Goal: Information Seeking & Learning: Learn about a topic

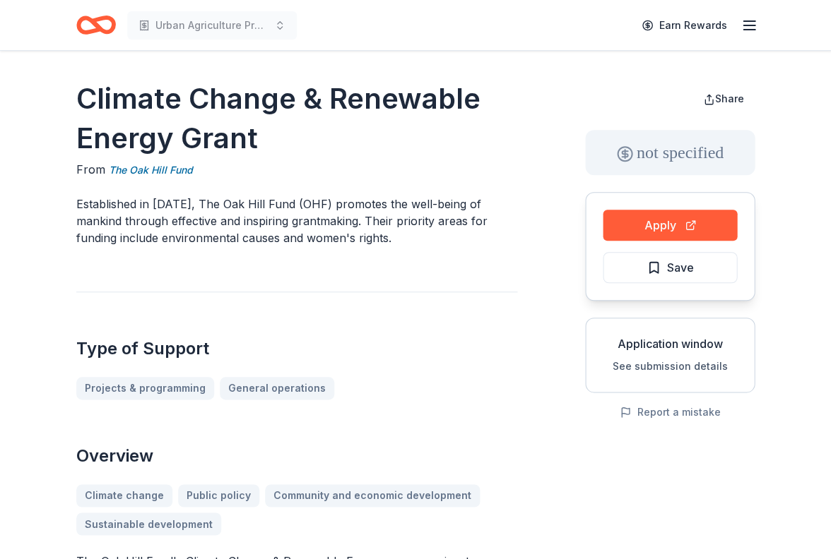
click at [444, 298] on div "Type of Support Projects & programming General operations" at bounding box center [296, 346] width 441 height 108
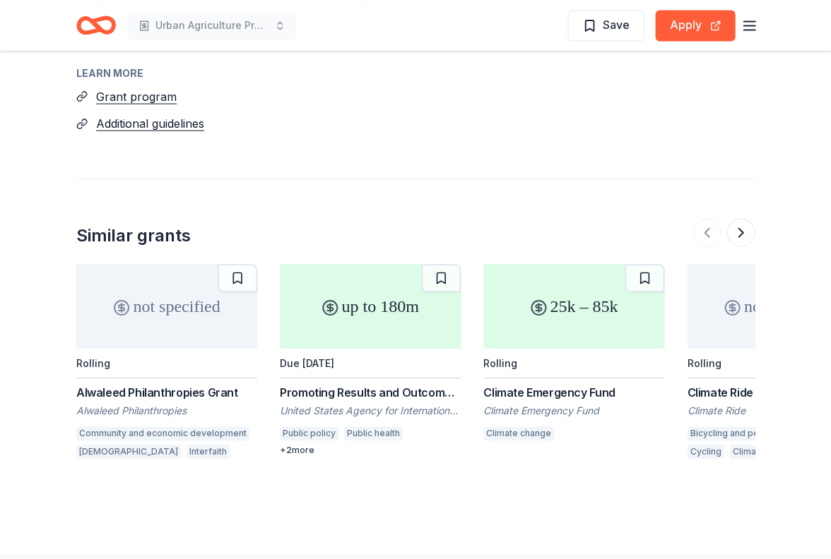
scroll to position [1534, 0]
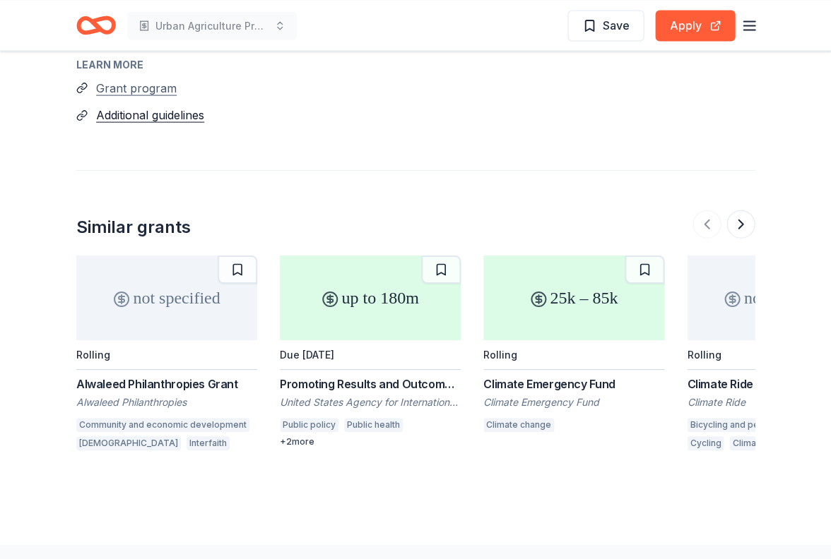
click at [125, 78] on button "Grant program" at bounding box center [136, 87] width 81 height 18
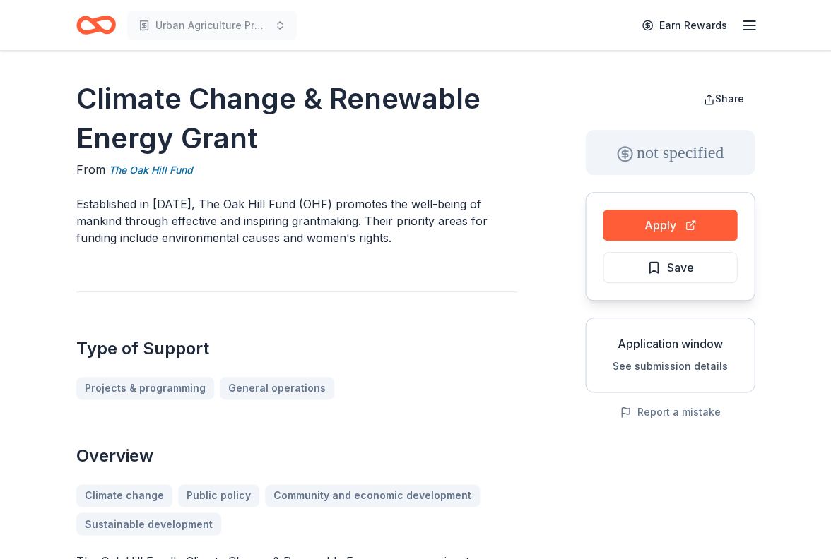
scroll to position [0, 0]
click at [360, 102] on h1 "Climate Change & Renewable Energy Grant" at bounding box center [296, 118] width 441 height 79
click at [243, 22] on span "Urban Agriculture Project - After School Activity" at bounding box center [211, 25] width 113 height 17
click at [277, 324] on div "Type of Support Projects & programming General operations" at bounding box center [296, 346] width 441 height 108
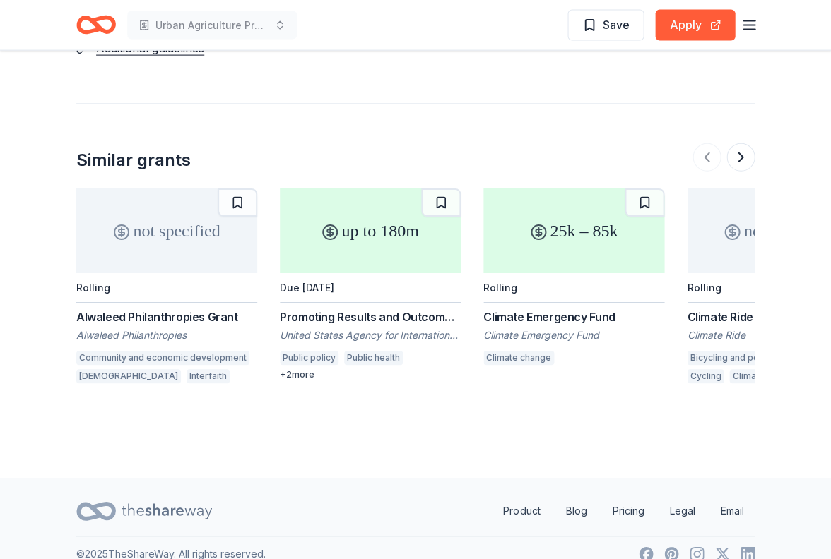
scroll to position [1600, 0]
click at [743, 144] on button at bounding box center [740, 158] width 28 height 28
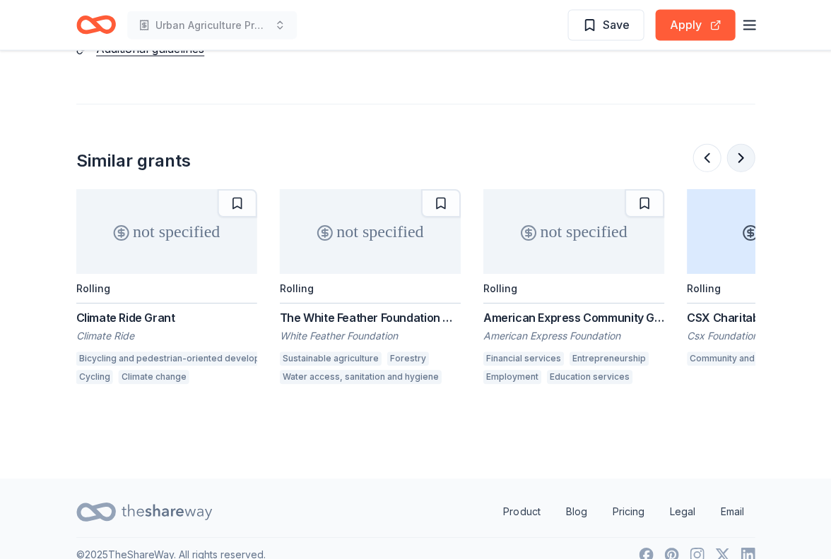
click at [743, 144] on button at bounding box center [740, 158] width 28 height 28
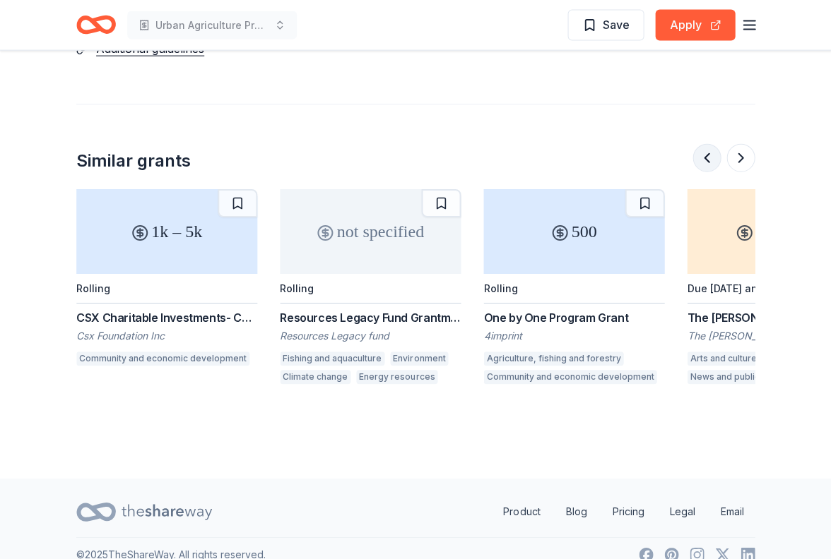
click at [706, 144] on button at bounding box center [706, 158] width 28 height 28
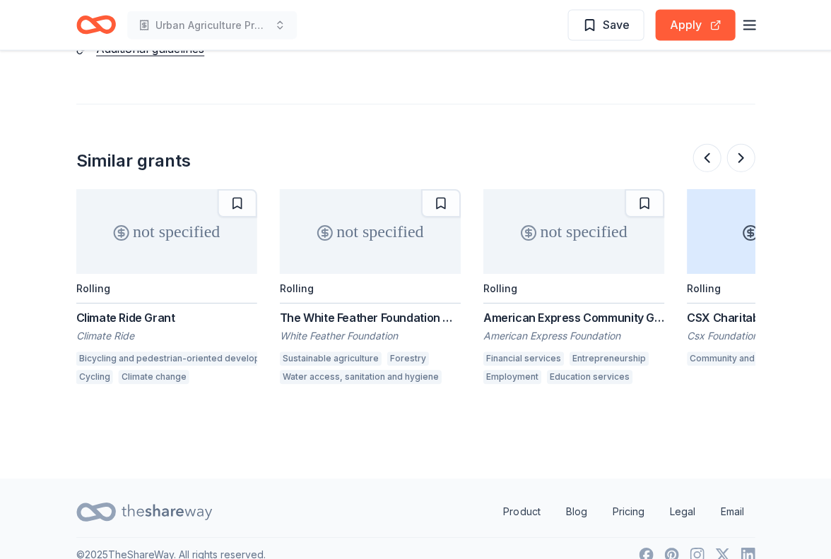
click at [583, 309] on div "American Express Community Giving" at bounding box center [573, 317] width 181 height 17
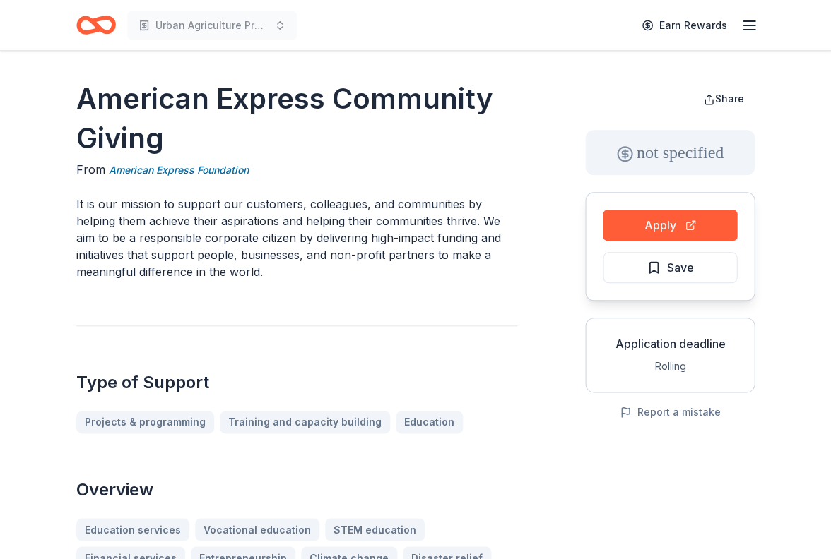
click at [408, 326] on div "Type of Support Projects & programming Training and capacity building Education" at bounding box center [296, 380] width 441 height 108
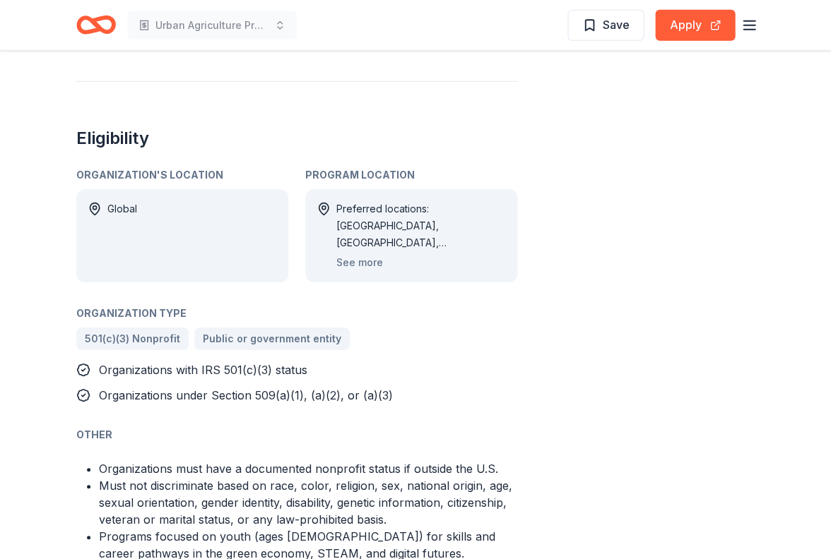
scroll to position [754, 0]
click at [379, 261] on button "See more" at bounding box center [359, 262] width 47 height 17
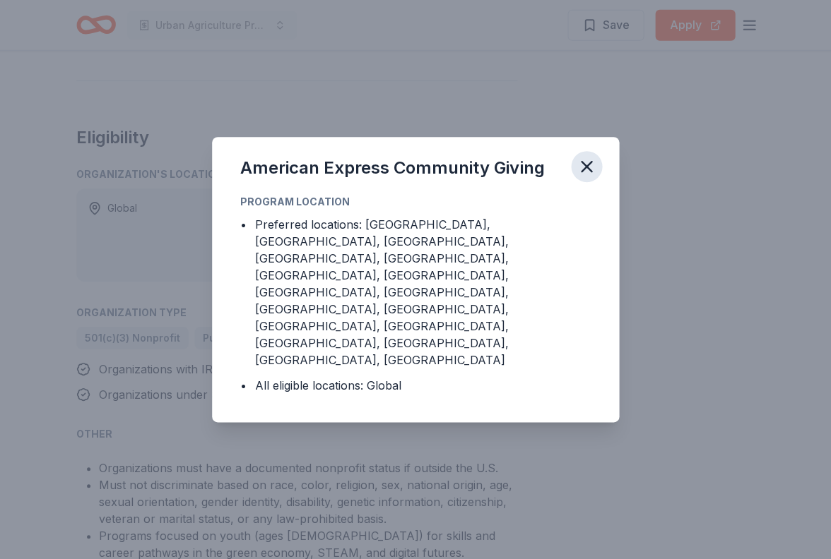
click at [585, 177] on icon "button" at bounding box center [586, 167] width 20 height 20
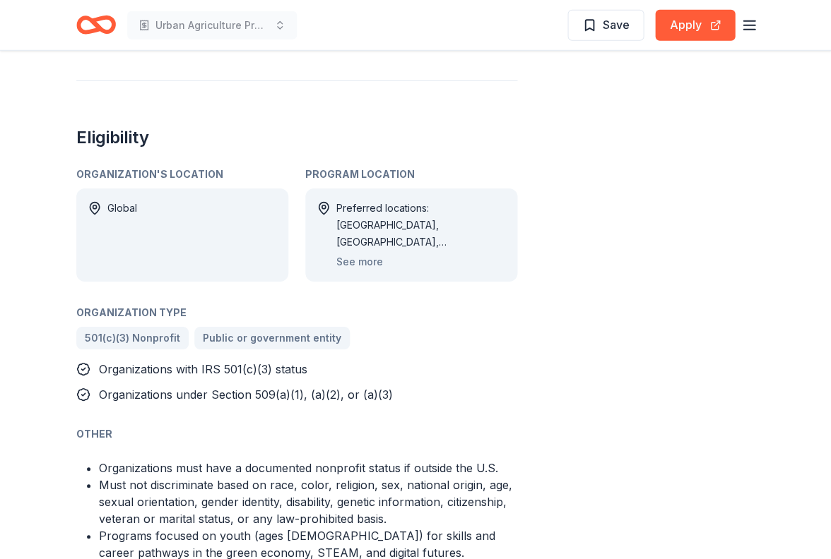
click at [547, 306] on div "American Express Community Giving From American Express Foundation It is our mi…" at bounding box center [415, 271] width 678 height 1893
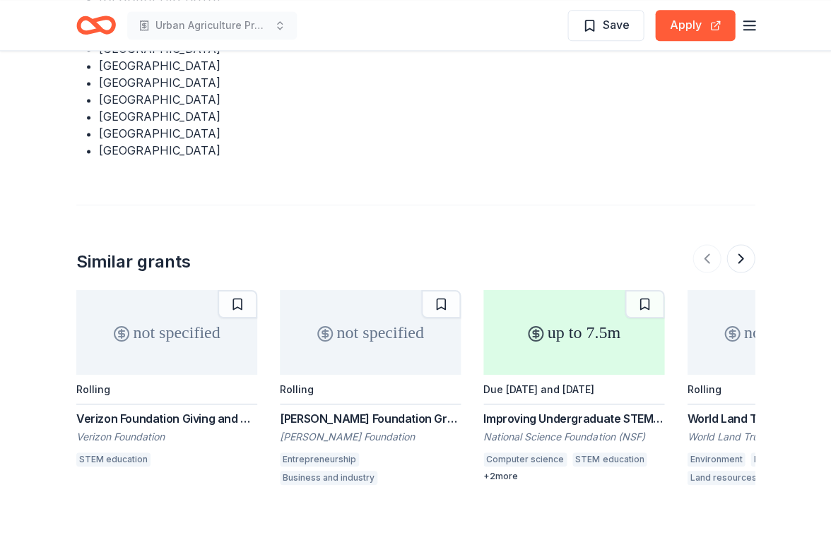
scroll to position [2411, 0]
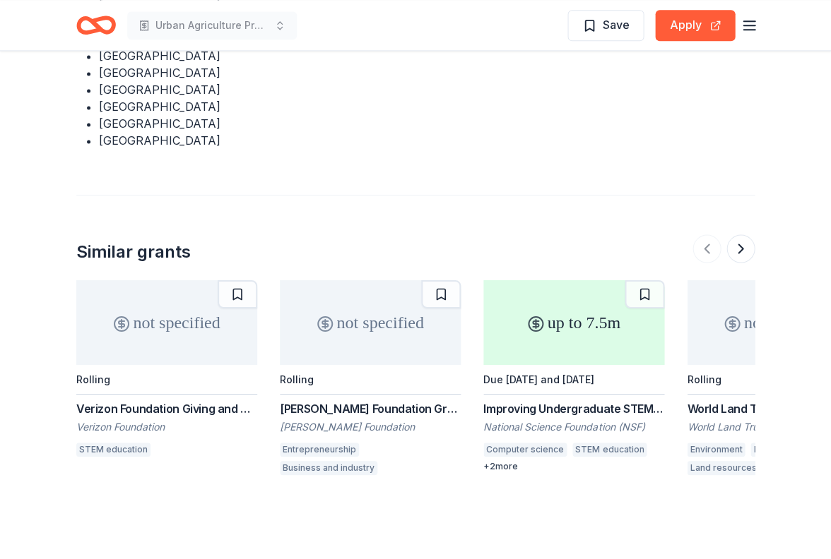
click at [222, 400] on div "Verizon Foundation Giving and Grants" at bounding box center [166, 408] width 181 height 17
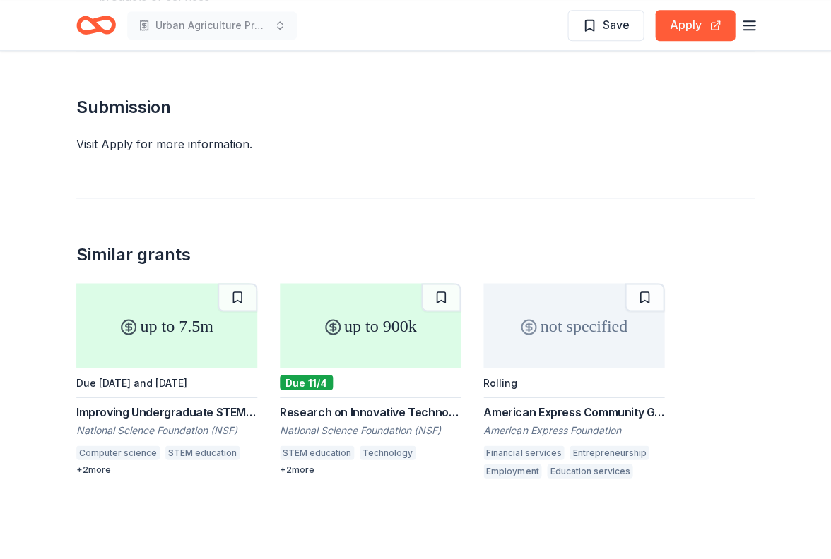
scroll to position [2283, 0]
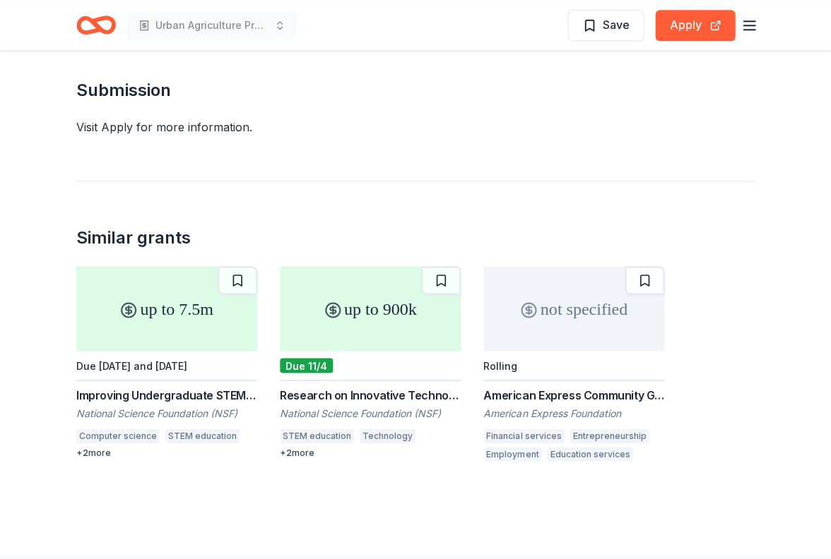
click at [109, 119] on div "Visit Apply for more information." at bounding box center [415, 127] width 678 height 17
click at [141, 81] on h2 "Submission" at bounding box center [415, 90] width 678 height 23
click at [679, 27] on button "Apply" at bounding box center [695, 25] width 80 height 31
